Goal: Information Seeking & Learning: Learn about a topic

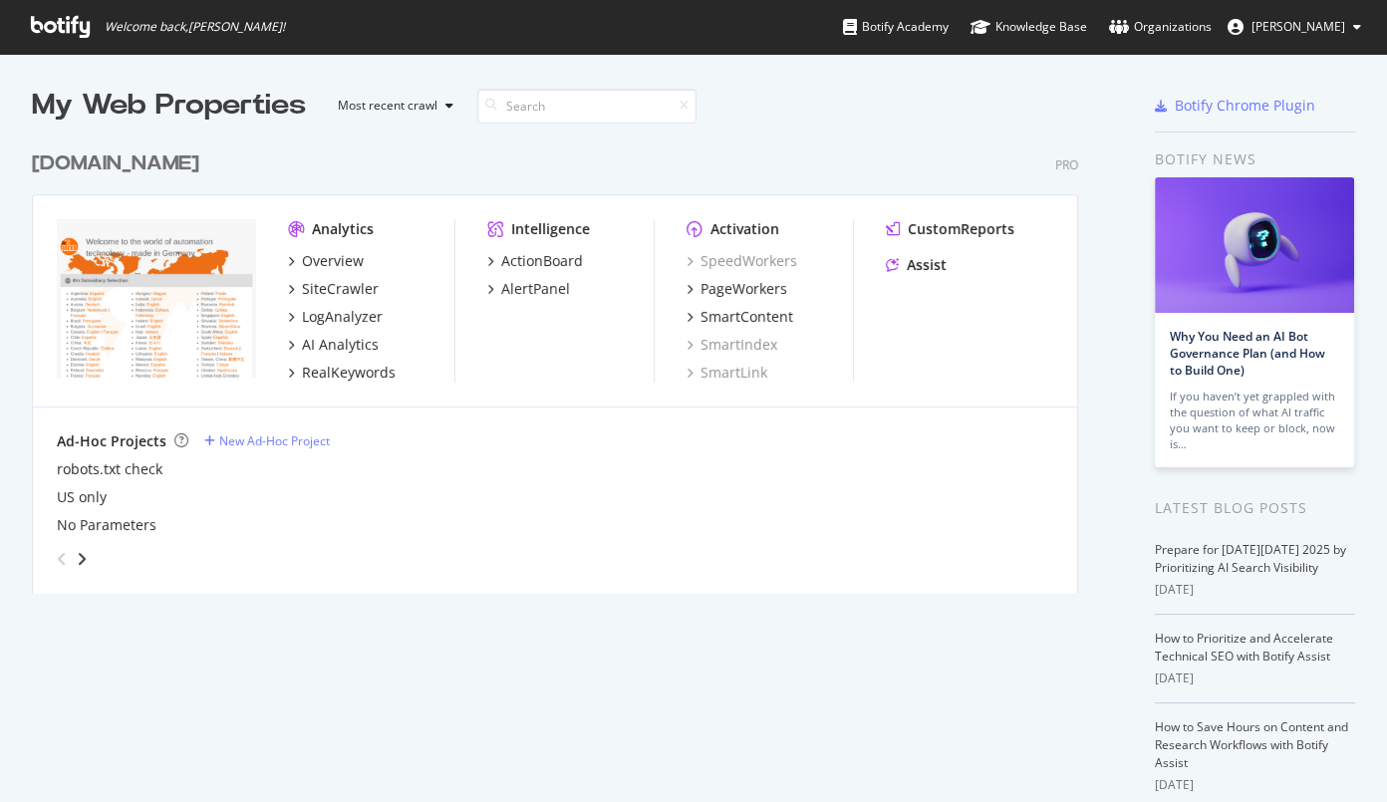
scroll to position [788, 1359]
click at [743, 289] on div "PageWorkers" at bounding box center [743, 289] width 87 height 20
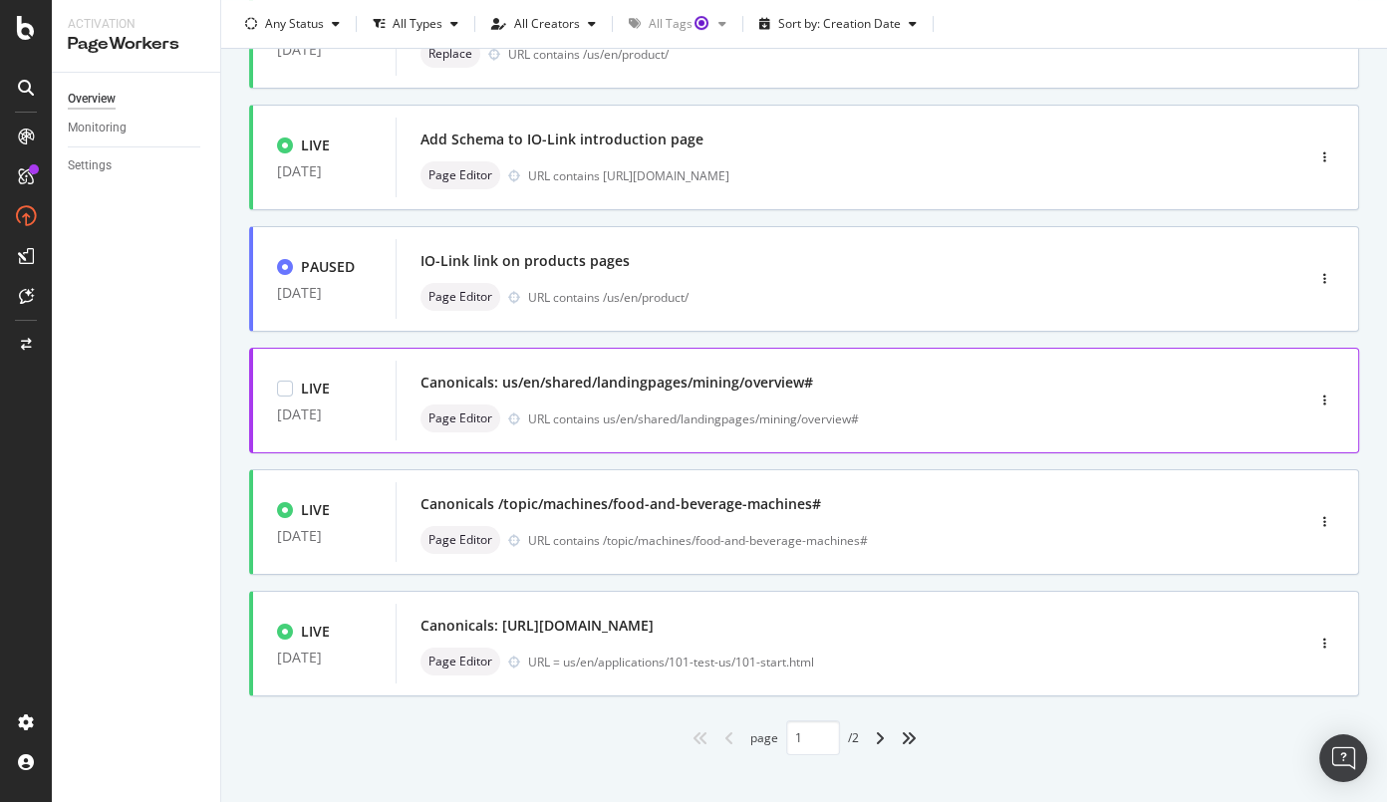
scroll to position [706, 0]
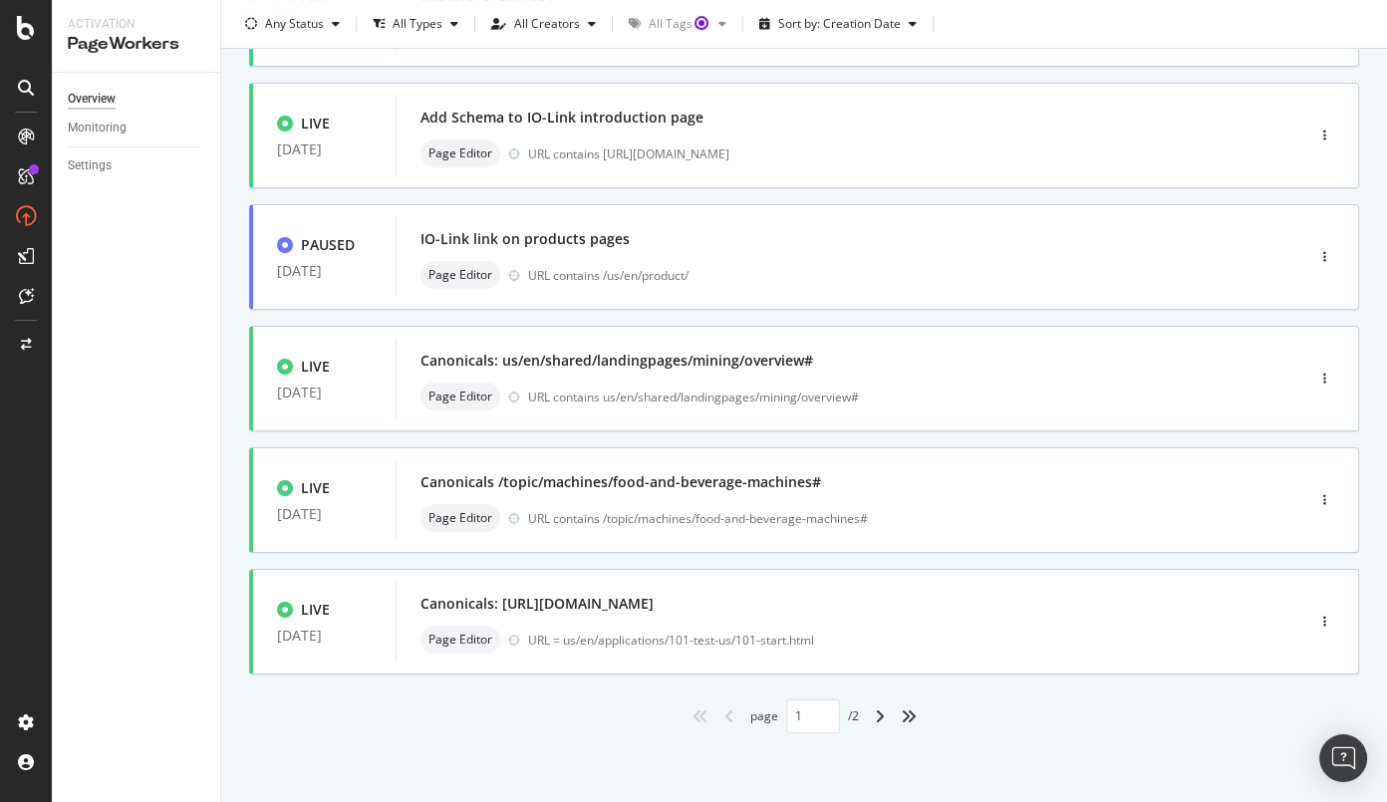
drag, startPoint x: 876, startPoint y: 717, endPoint x: 90, endPoint y: 598, distance: 795.2
click at [876, 717] on icon "angle-right" at bounding box center [880, 716] width 10 height 16
click at [879, 717] on div "angle-right" at bounding box center [880, 716] width 26 height 32
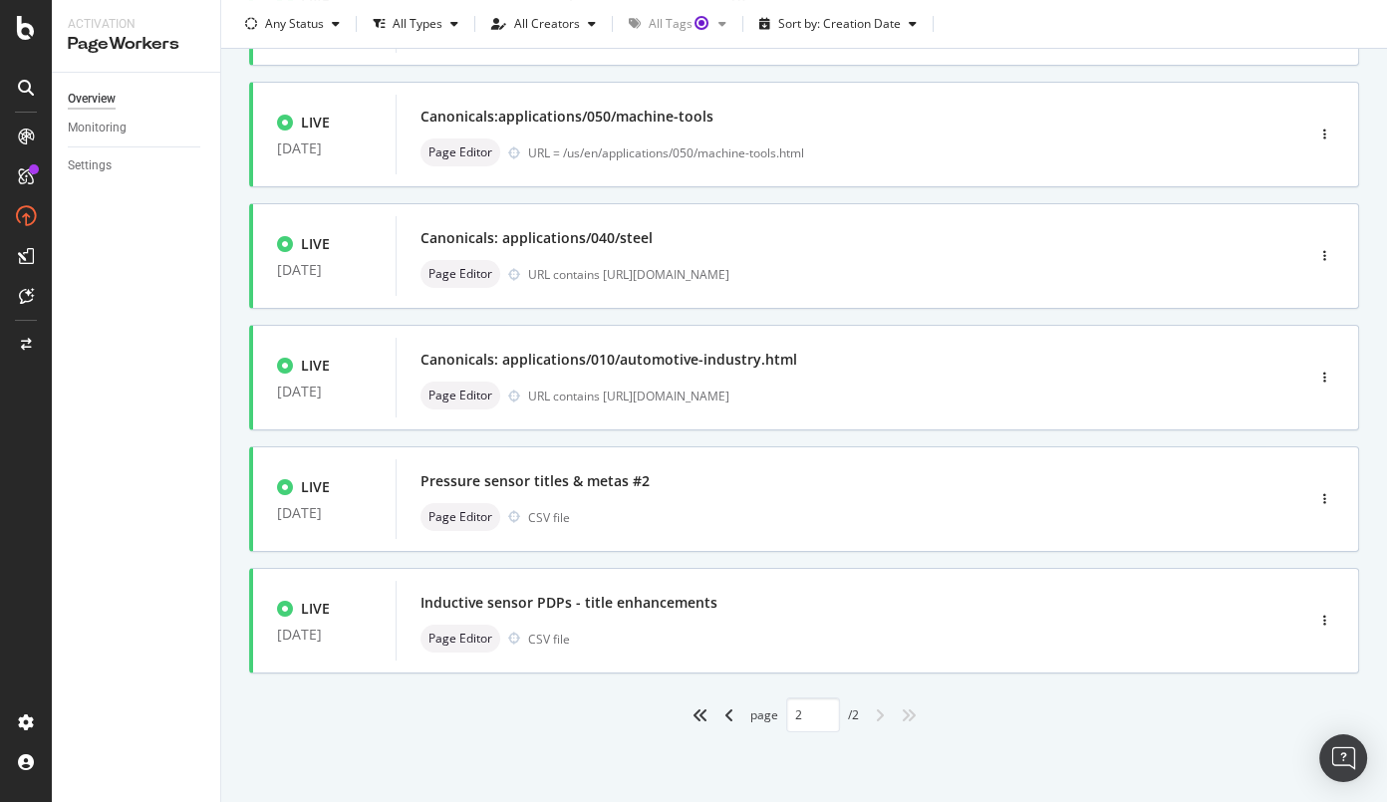
type input "2"
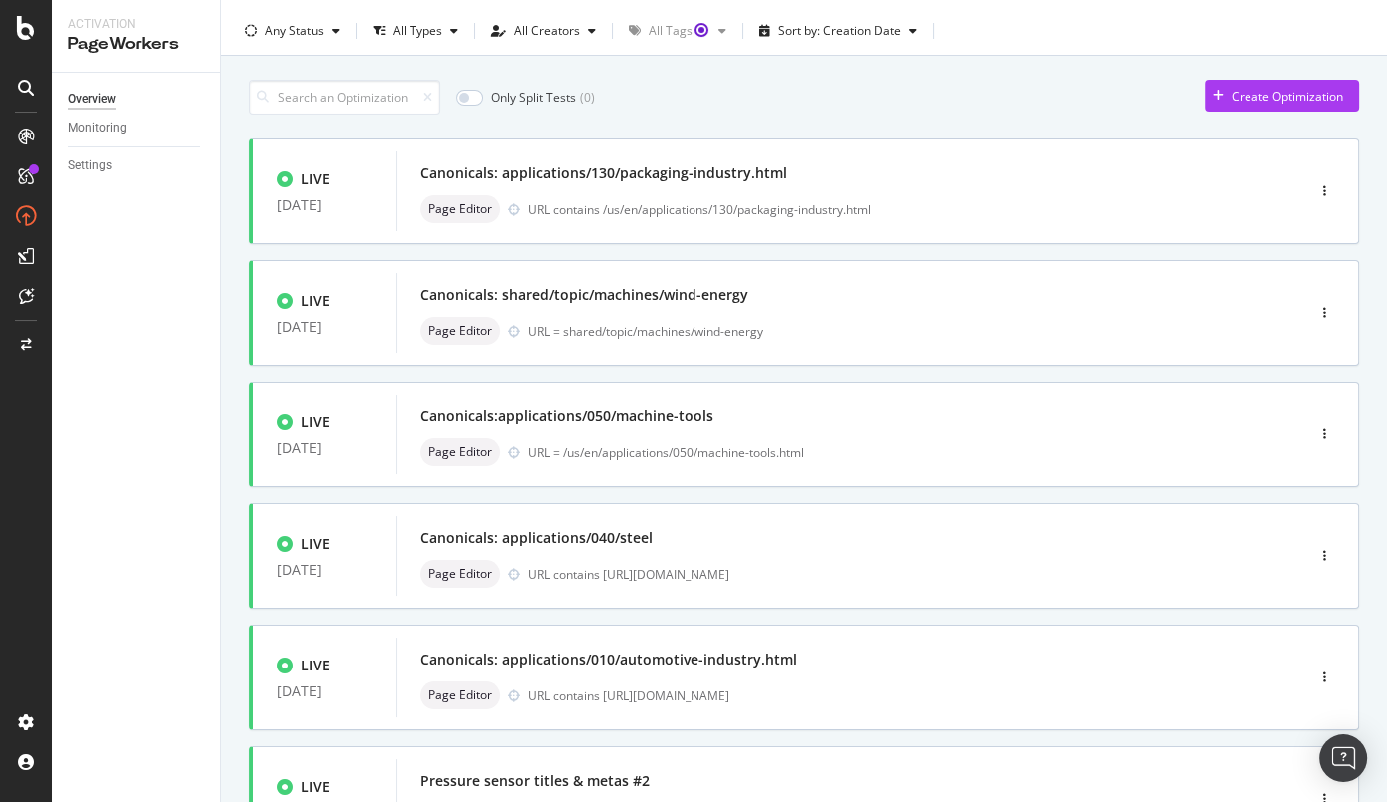
scroll to position [0, 0]
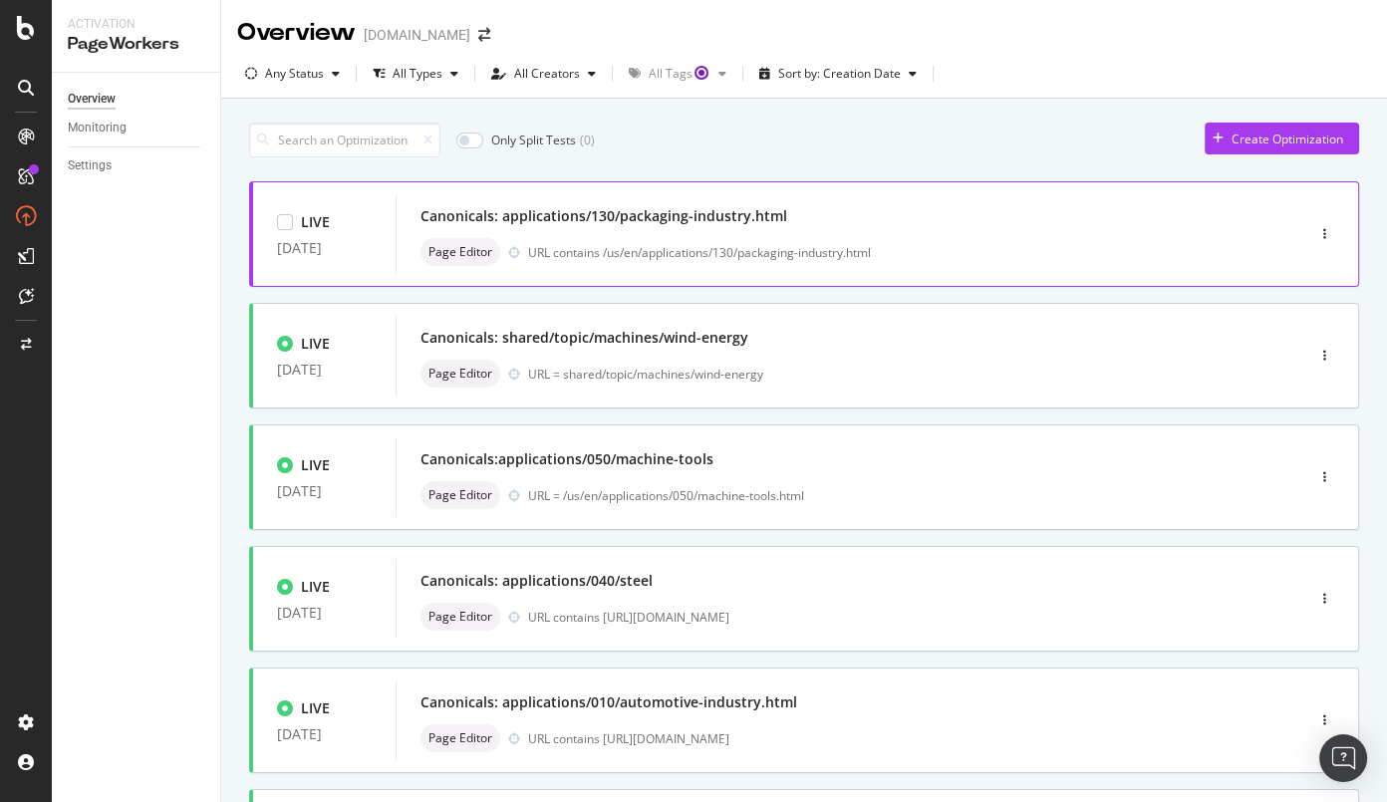
click at [640, 224] on div "Canonicals: applications/130/packaging-industry.html" at bounding box center [603, 216] width 367 height 20
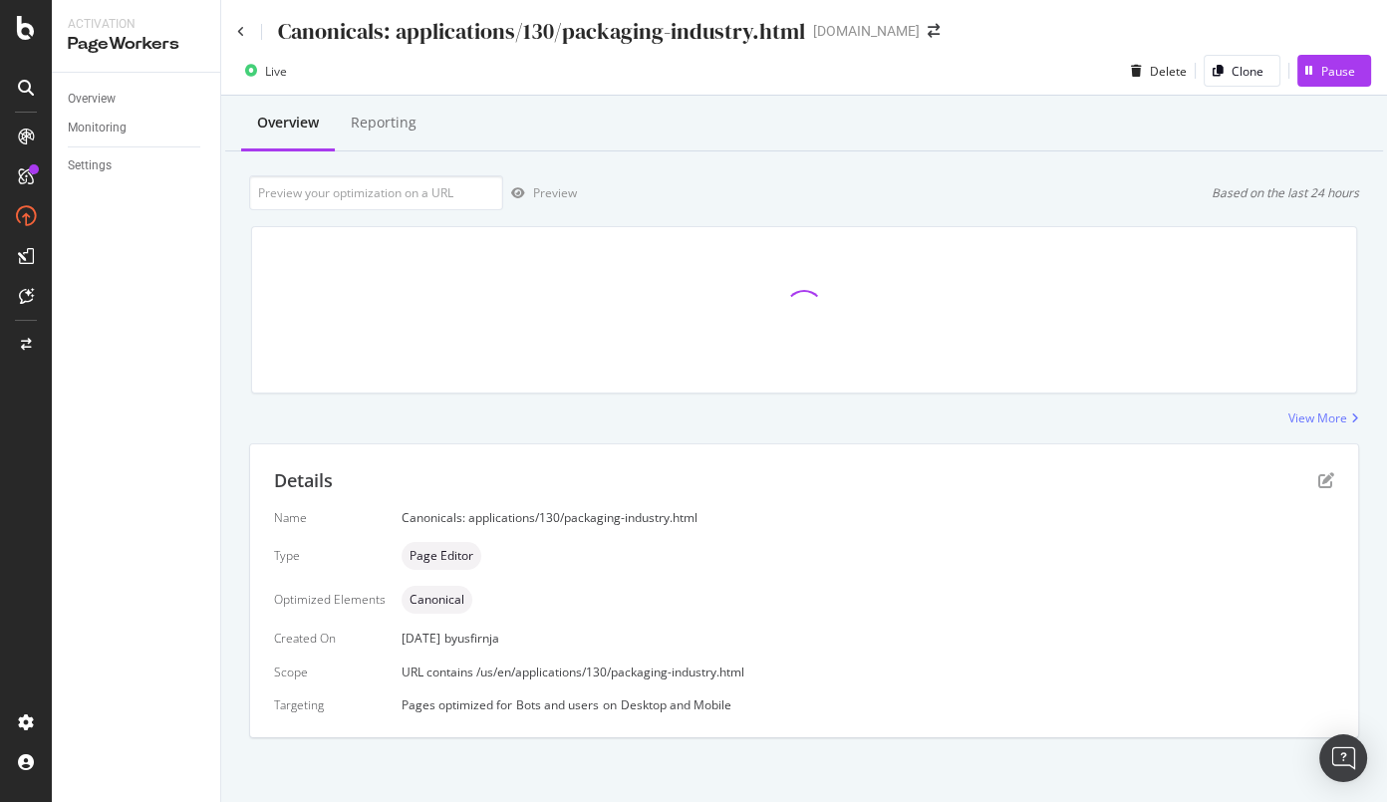
click at [595, 221] on div at bounding box center [804, 309] width 1130 height 199
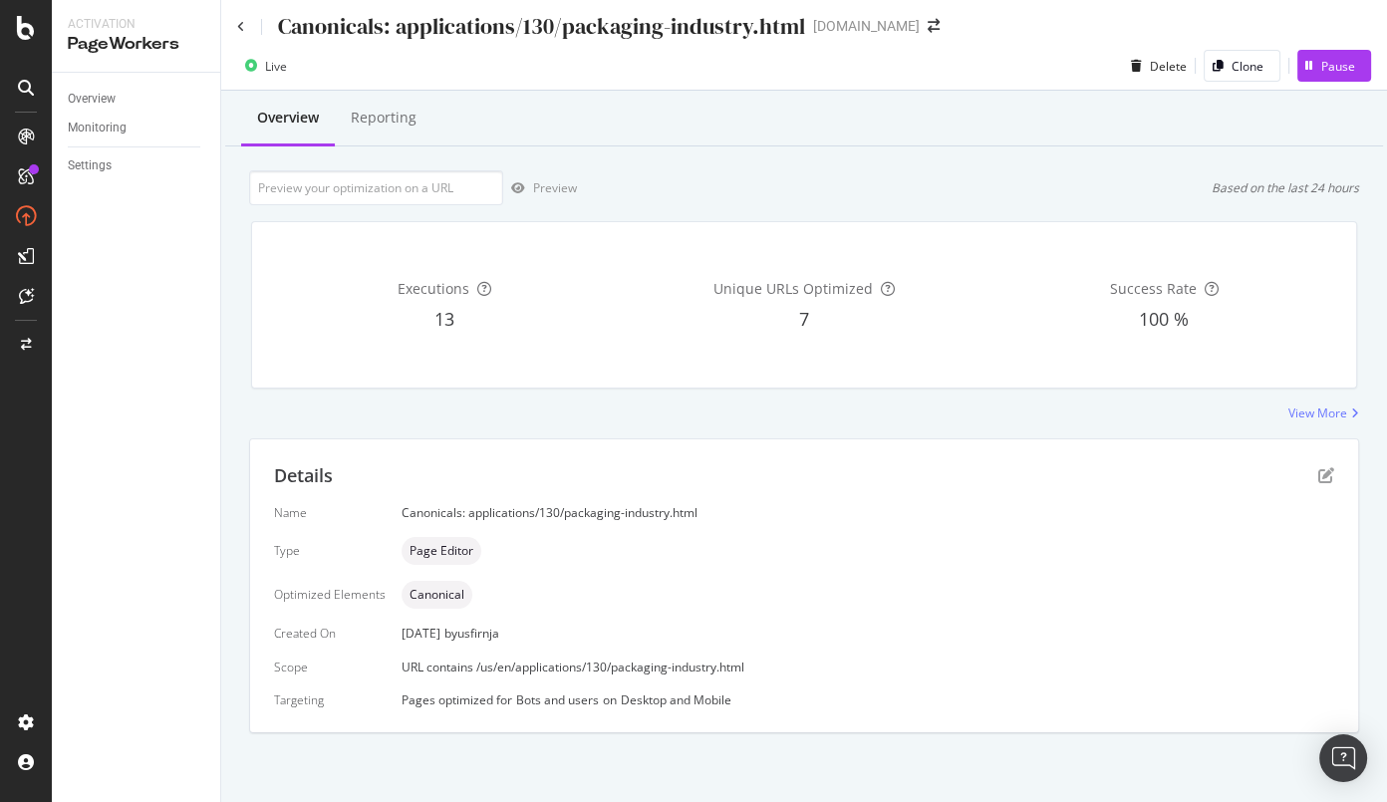
click at [194, 787] on div "Overview Monitoring Settings" at bounding box center [136, 437] width 168 height 729
